Goal: Find specific page/section

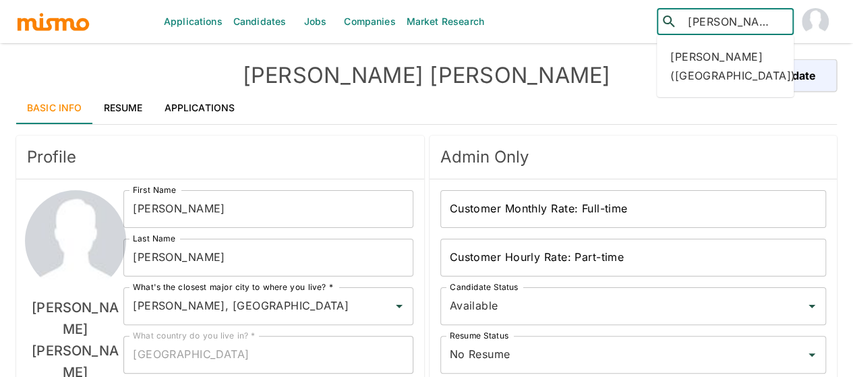
drag, startPoint x: 685, startPoint y: 21, endPoint x: 830, endPoint y: 20, distance: 144.9
click at [830, 20] on div "​ jonathan arias ​" at bounding box center [700, 21] width 274 height 43
type input "brandon"
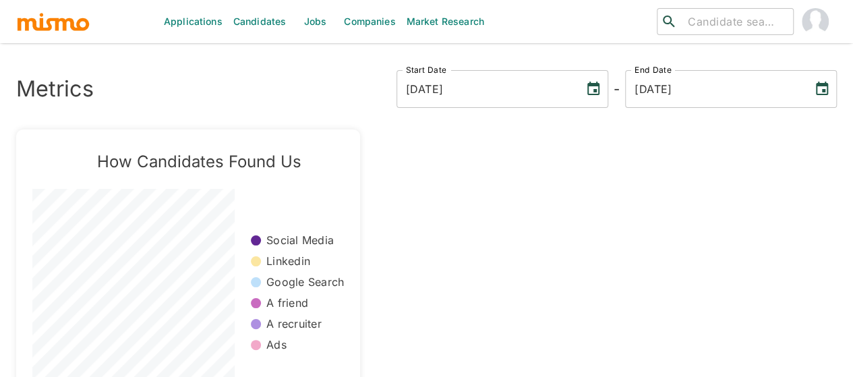
click at [691, 14] on input "search" at bounding box center [734, 21] width 105 height 19
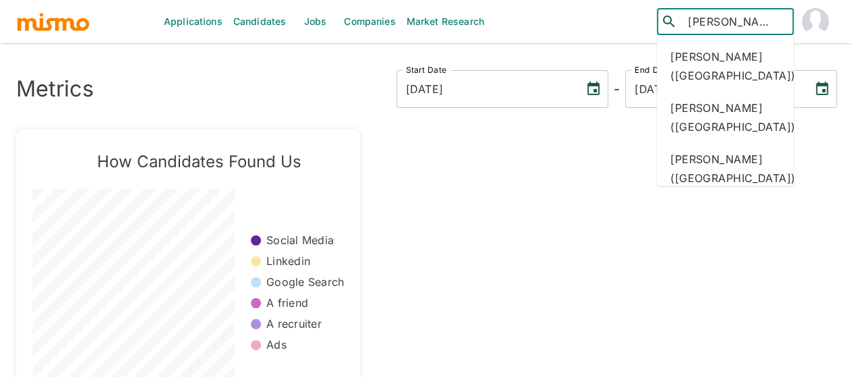
type input "kevin ara"
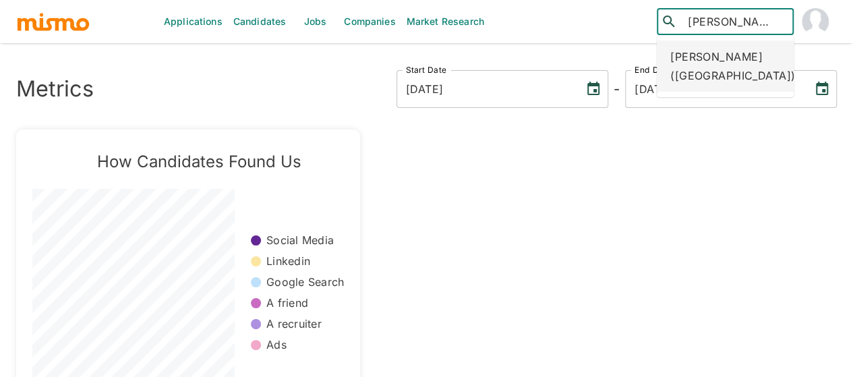
click at [695, 67] on div "Kevin Araya (Costa Rica)" at bounding box center [725, 65] width 137 height 51
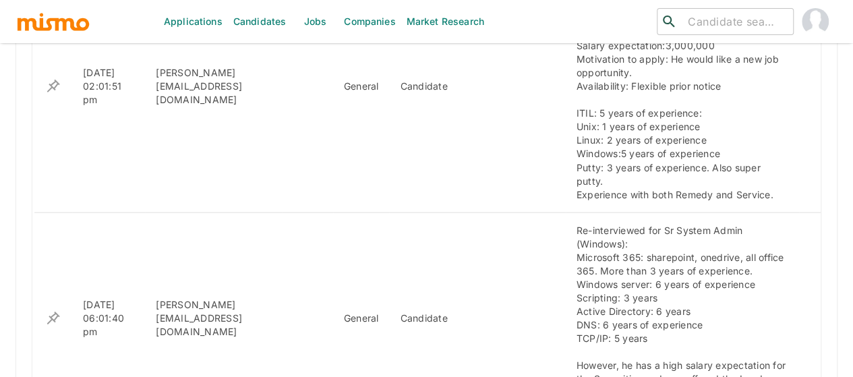
scroll to position [1397, 0]
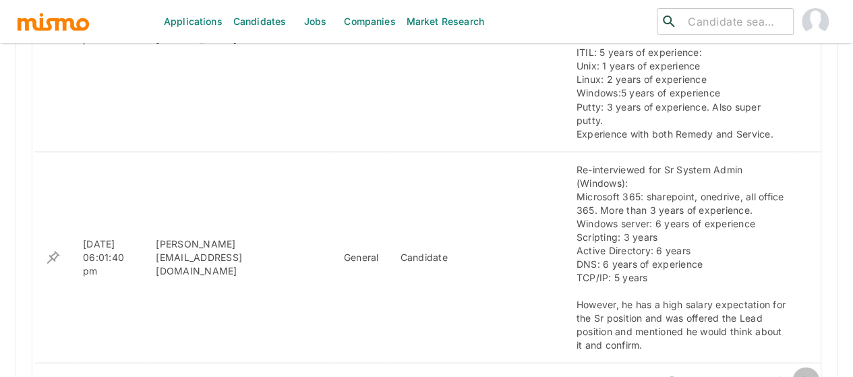
click at [801, 373] on icon "Go to next page" at bounding box center [805, 381] width 16 height 16
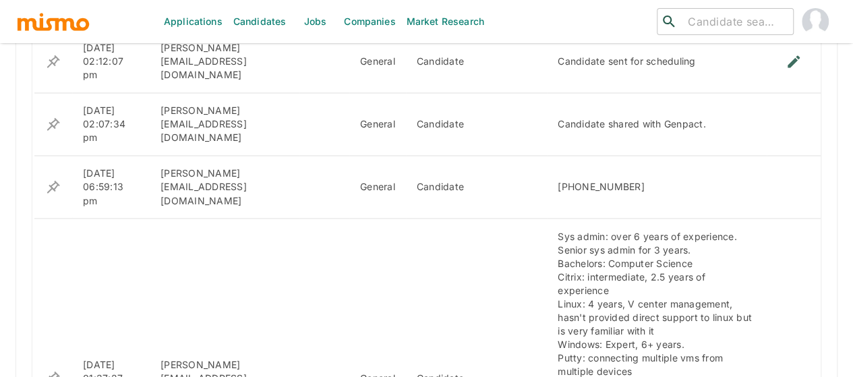
scroll to position [1168, 0]
